Goal: Complete application form

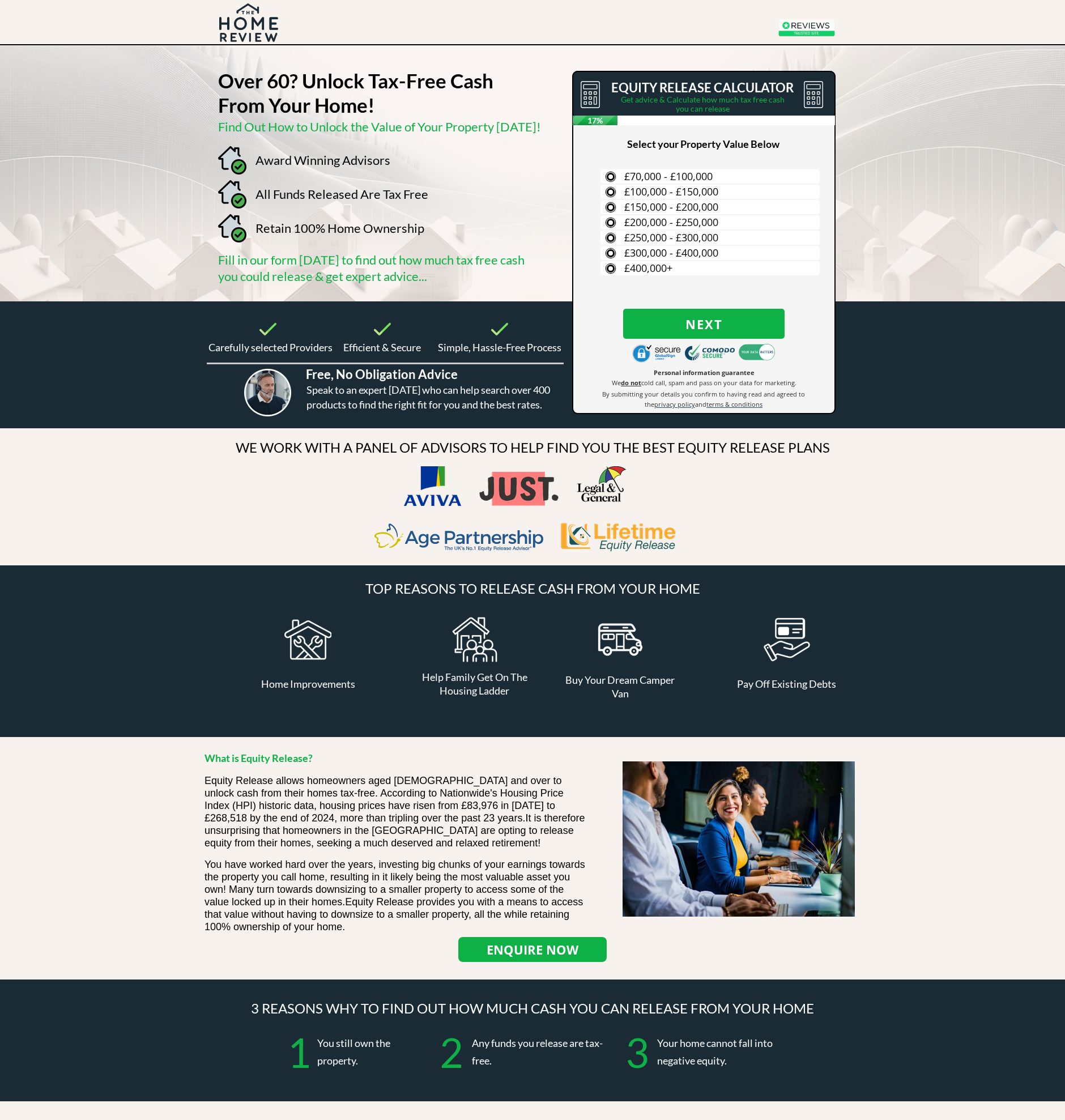
click at [654, 238] on span "£250,000 - £300,000" at bounding box center [671, 237] width 94 height 14
click at [0, 0] on input "£250,000 - £300,000" at bounding box center [0, 0] width 0 height 0
click at [592, 330] on span "BACK" at bounding box center [598, 324] width 37 height 15
click at [698, 260] on span "£300,000 - £400,000" at bounding box center [671, 252] width 94 height 14
click at [0, 0] on input "£300,000 - £400,000" at bounding box center [0, 0] width 0 height 0
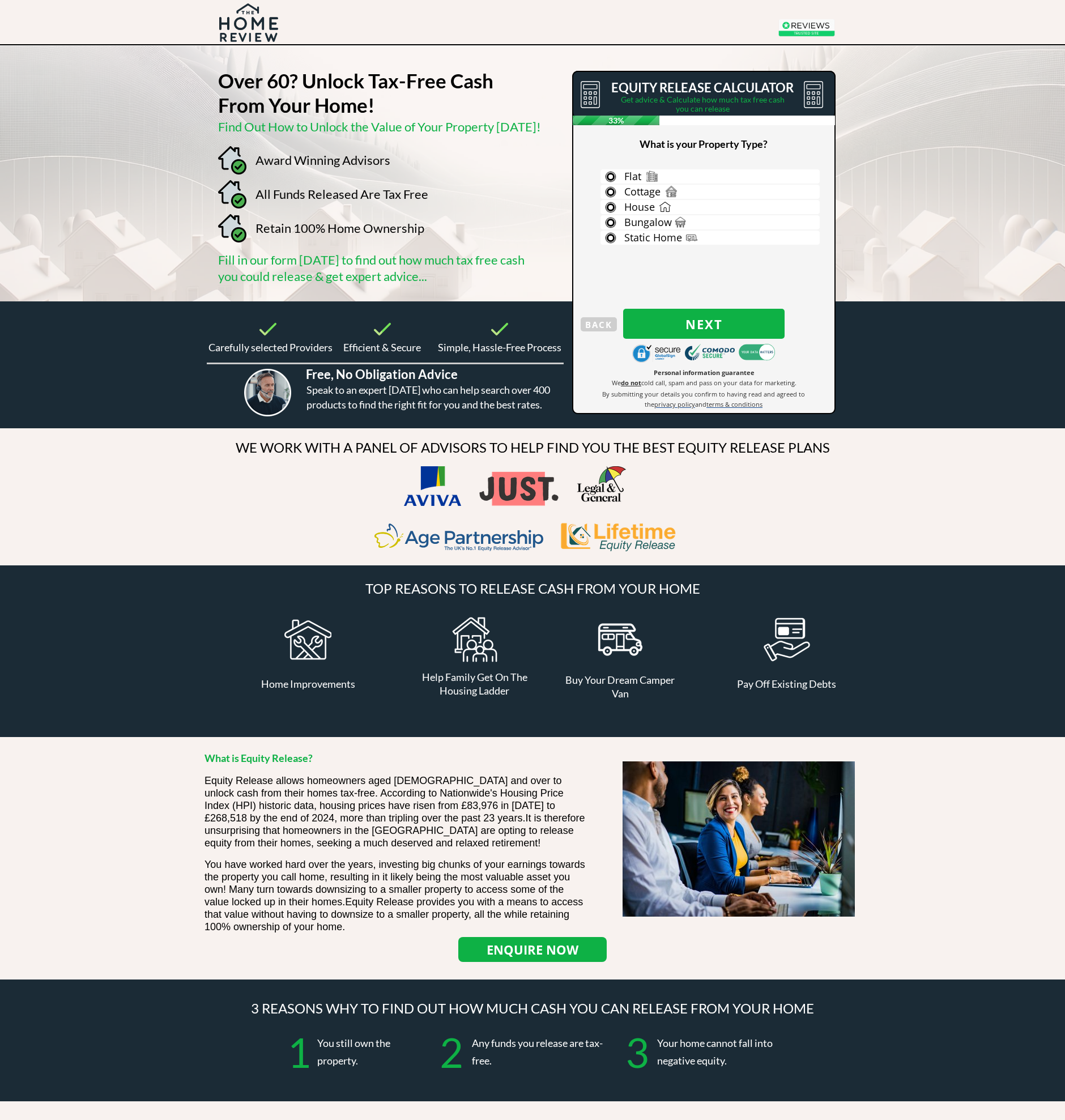
click at [655, 218] on span "Bungalow" at bounding box center [648, 222] width 48 height 14
click at [0, 0] on input "Bungalow" at bounding box center [0, 0] width 0 height 0
click at [698, 317] on span "Next" at bounding box center [704, 324] width 161 height 15
click at [698, 172] on select "Select Title Mr Mrs Ms Miss Dr [PERSON_NAME]" at bounding box center [708, 180] width 233 height 21
select select "Mrs"
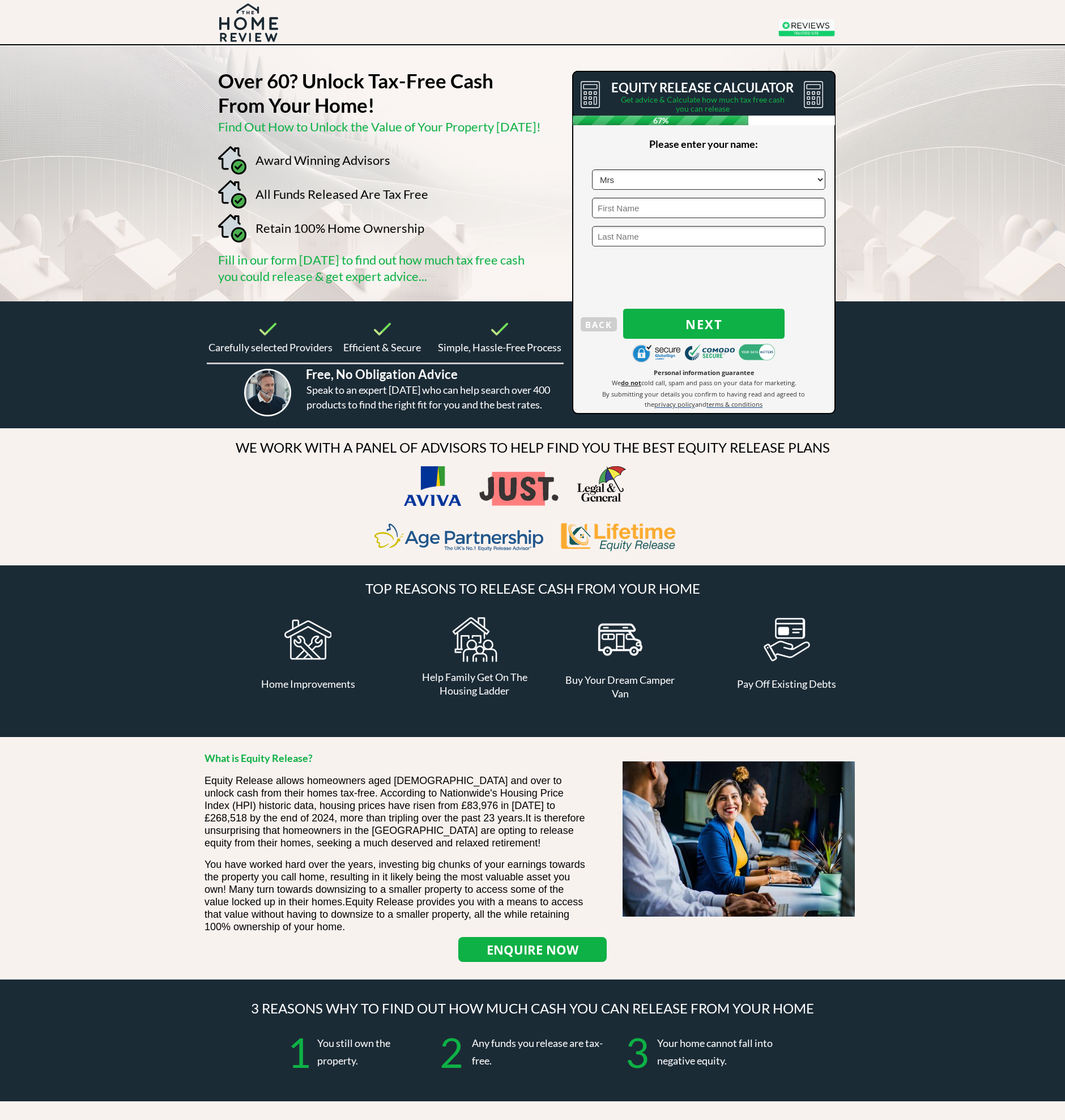
click at [621, 208] on input "text" at bounding box center [708, 208] width 233 height 21
type input "[PERSON_NAME]"
type input "Cook"
click at [698, 317] on span "Next" at bounding box center [704, 324] width 161 height 15
click at [622, 175] on input "text" at bounding box center [708, 180] width 233 height 21
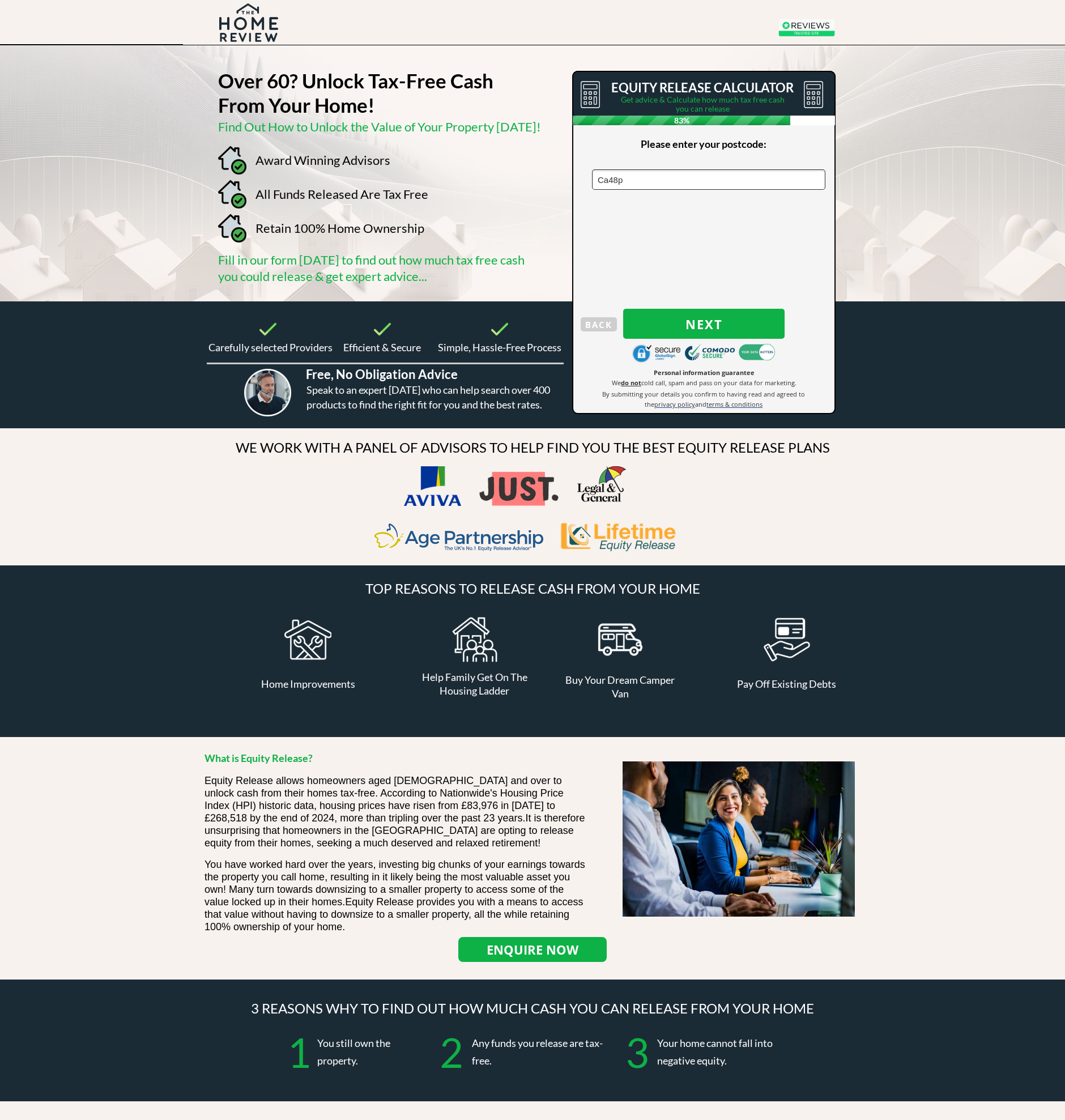
type input "Ca48pe"
click at [698, 317] on span "Next" at bounding box center [704, 324] width 161 height 15
